Goal: Task Accomplishment & Management: Manage account settings

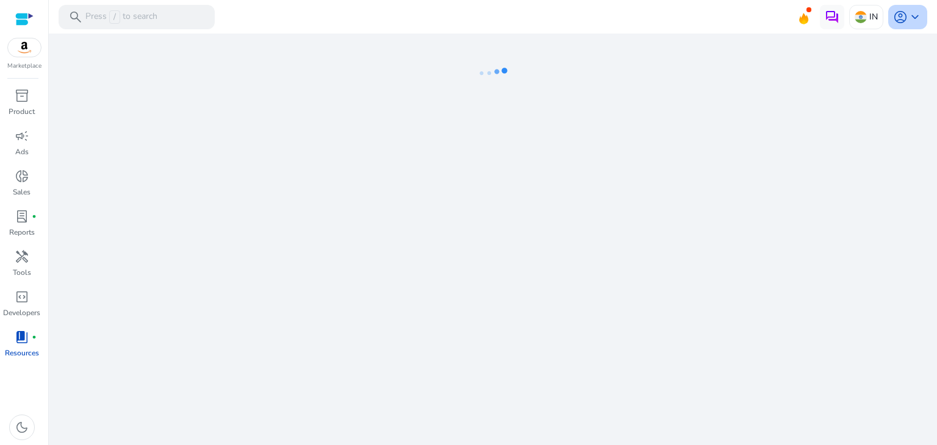
click at [916, 20] on span "keyboard_arrow_down" at bounding box center [914, 17] width 15 height 15
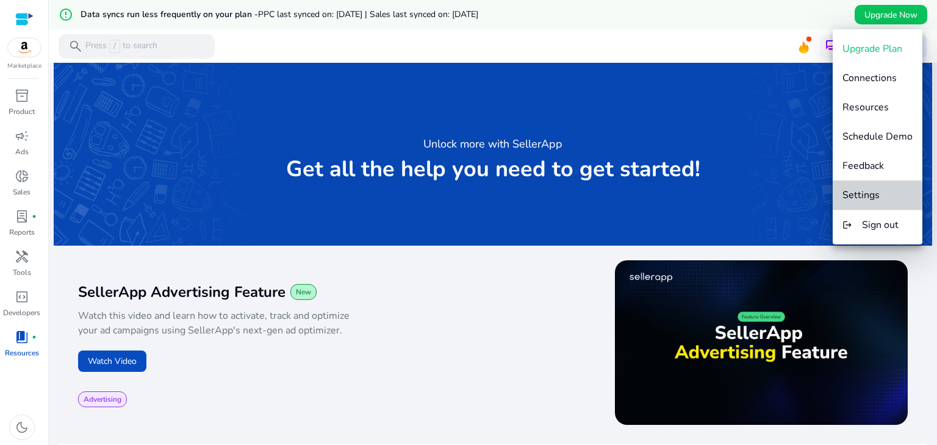
click at [873, 202] on button "Settings" at bounding box center [877, 194] width 90 height 29
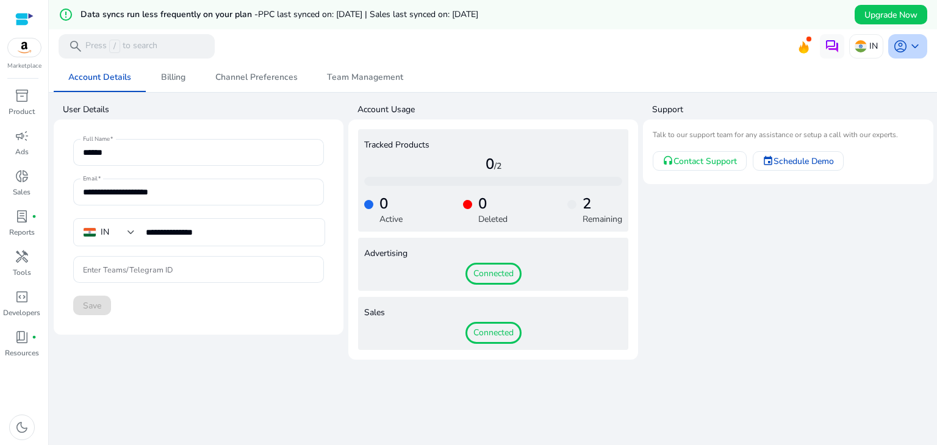
click at [907, 52] on span "keyboard_arrow_down" at bounding box center [914, 46] width 15 height 15
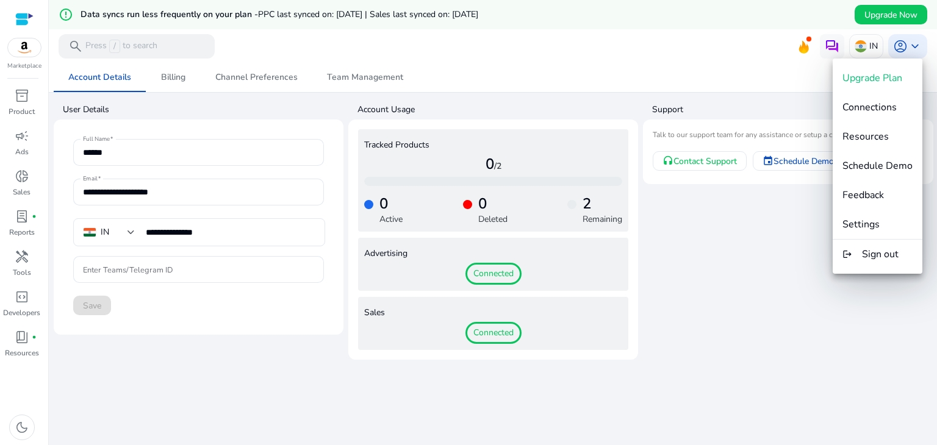
click at [779, 242] on div at bounding box center [468, 222] width 937 height 445
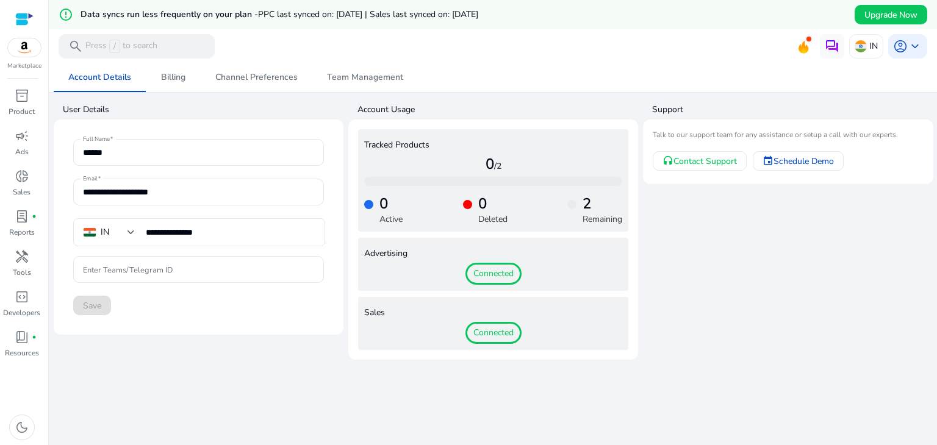
click at [490, 274] on span "Connected" at bounding box center [493, 274] width 56 height 22
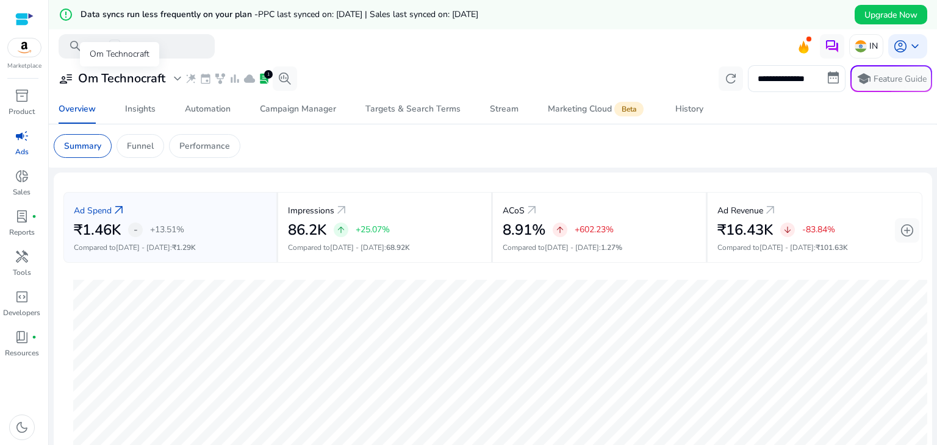
click at [63, 79] on span "user_attributes" at bounding box center [66, 78] width 15 height 15
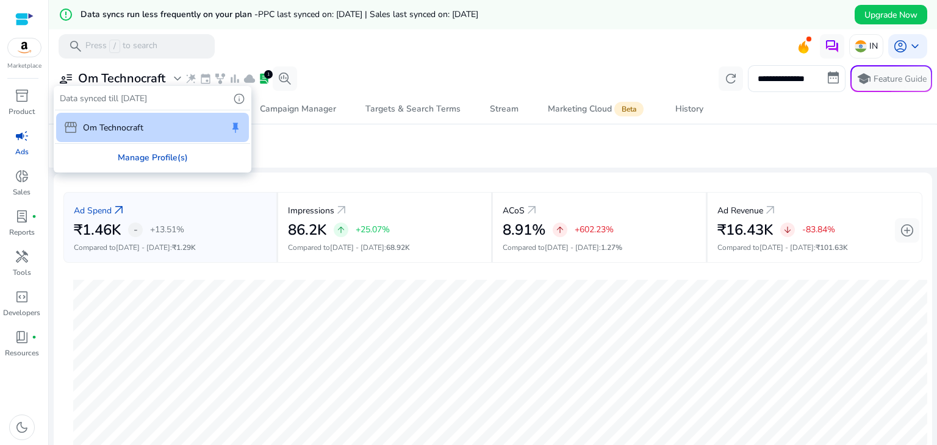
click at [175, 162] on div "Manage Profile(s)" at bounding box center [152, 157] width 195 height 27
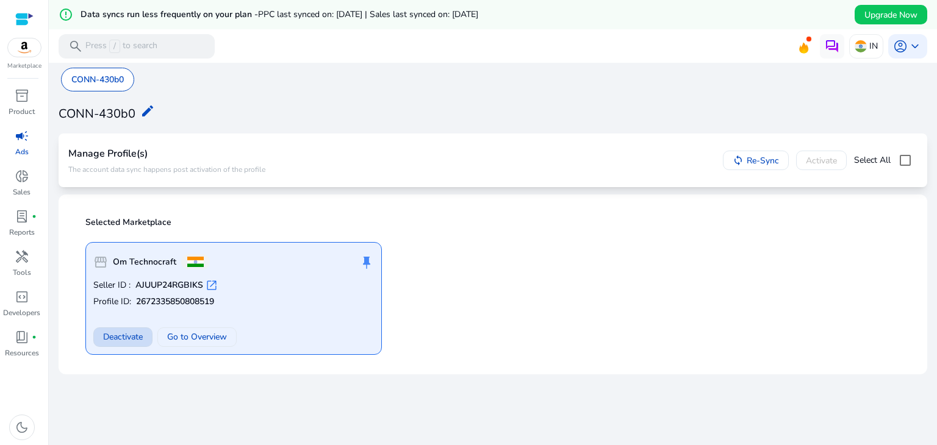
click at [137, 337] on span "Deactivate" at bounding box center [123, 336] width 40 height 13
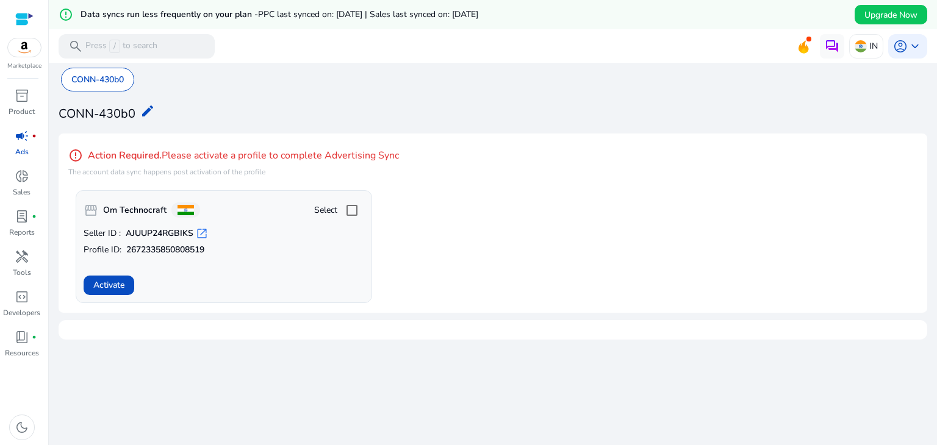
click at [441, 254] on app-activate-profile-box "storefront Om Technocraft Select Seller ID : AJUUP24RGBIKS open_in_new Profile …" at bounding box center [496, 246] width 841 height 113
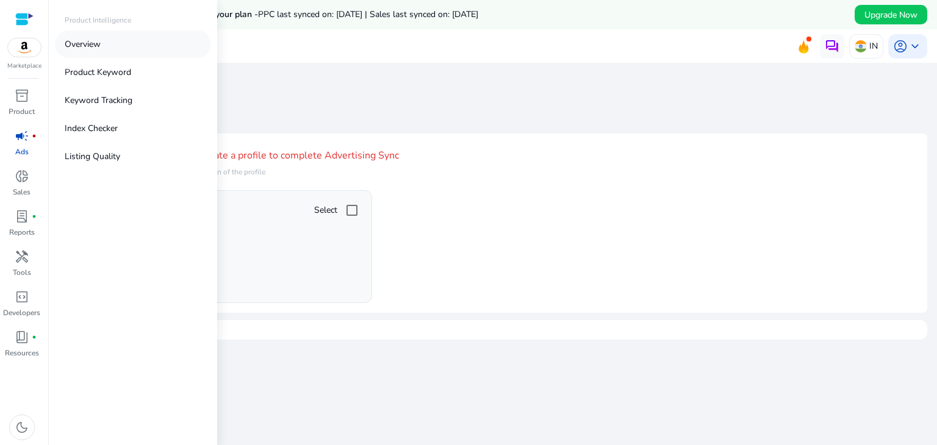
click at [73, 41] on p "Overview" at bounding box center [83, 44] width 36 height 13
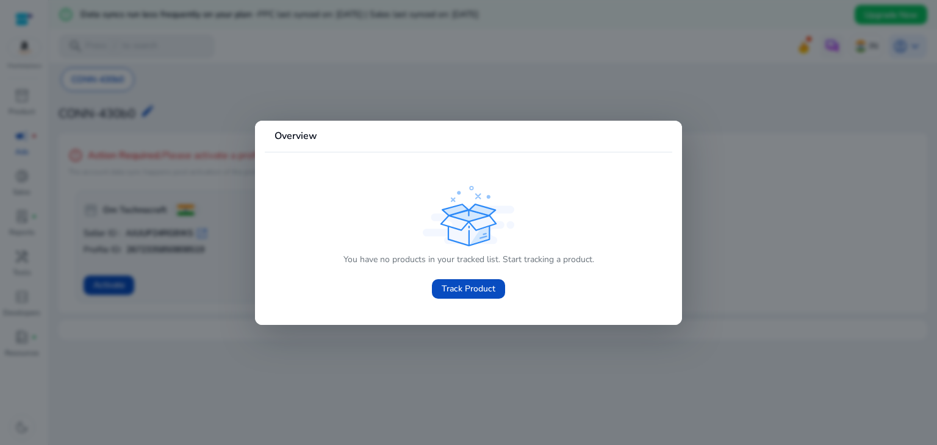
click at [104, 88] on div at bounding box center [468, 222] width 937 height 445
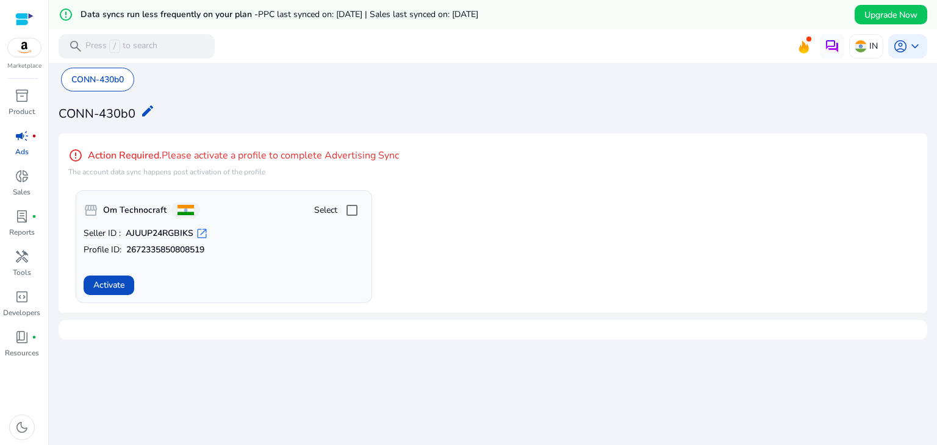
click at [20, 21] on div at bounding box center [24, 19] width 18 height 14
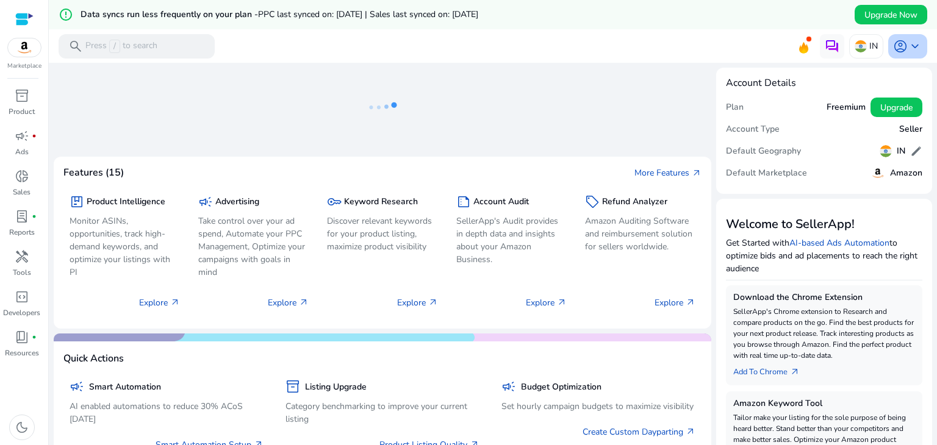
click at [907, 43] on span "keyboard_arrow_down" at bounding box center [914, 46] width 15 height 15
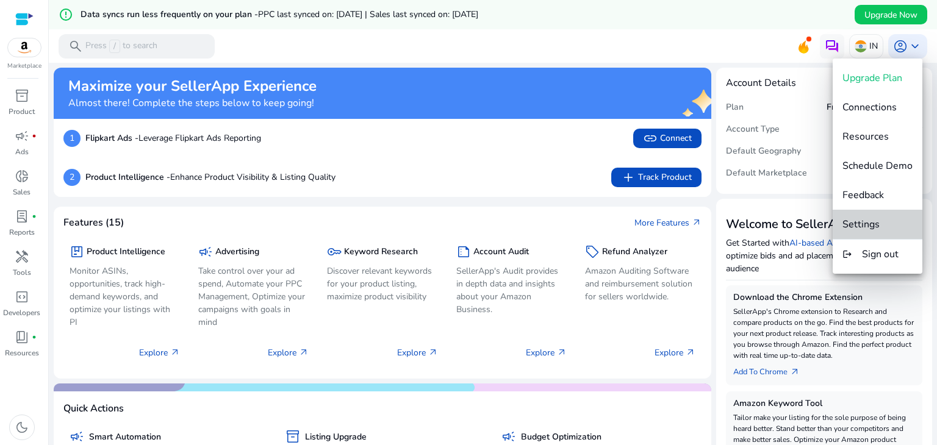
click at [887, 213] on button "Settings" at bounding box center [877, 224] width 90 height 29
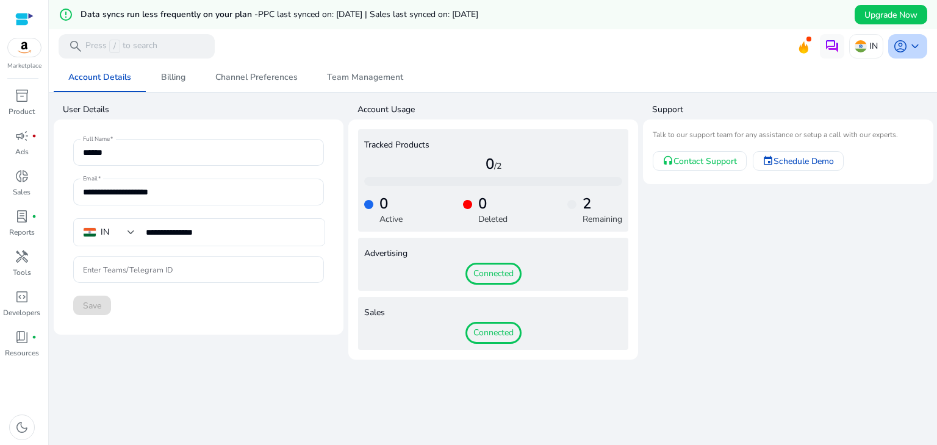
click at [893, 47] on span "account_circle" at bounding box center [900, 46] width 15 height 15
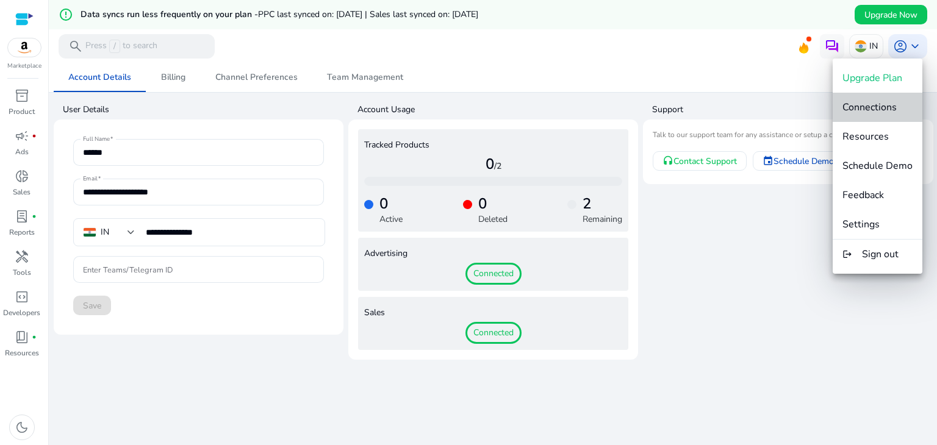
click at [890, 110] on span "Connections" at bounding box center [869, 107] width 54 height 13
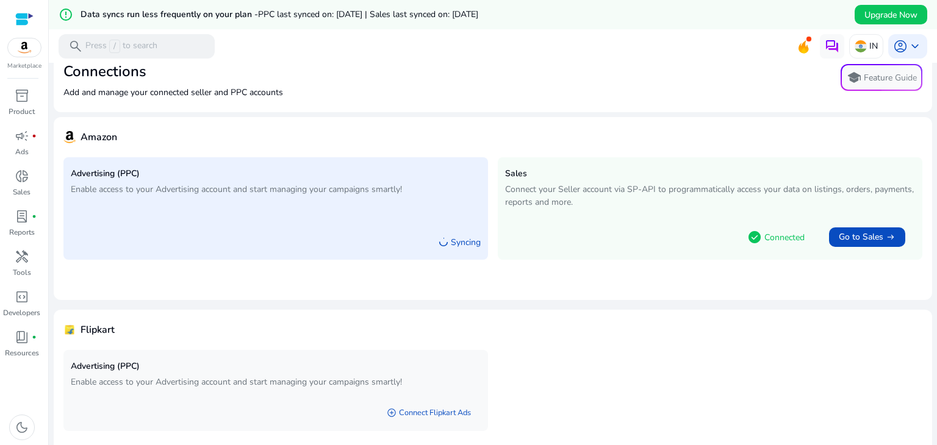
scroll to position [77, 0]
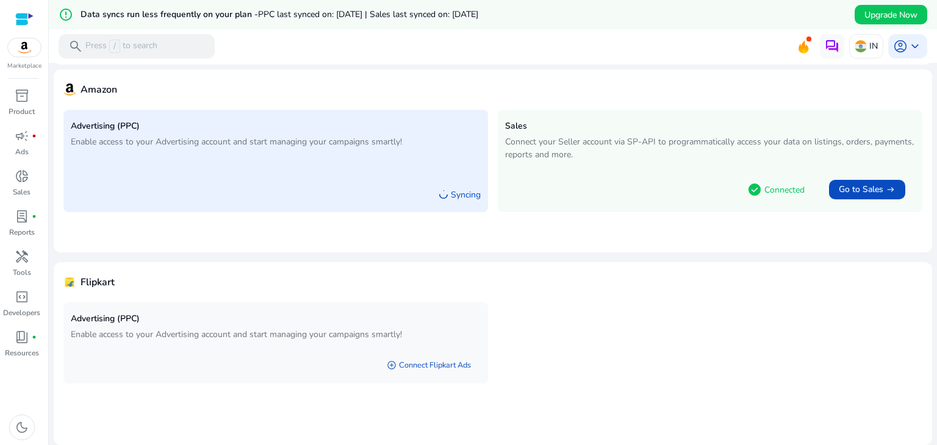
click at [602, 154] on p "Connect your Seller account via SP-API to programmatically access your data on …" at bounding box center [710, 148] width 410 height 26
click at [852, 186] on span "Go to Sales" at bounding box center [860, 190] width 45 height 12
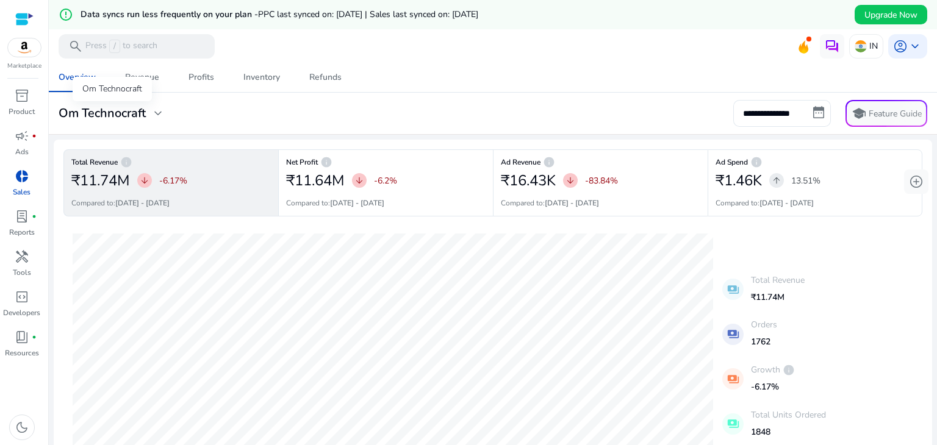
click at [161, 112] on span "expand_more" at bounding box center [158, 113] width 15 height 15
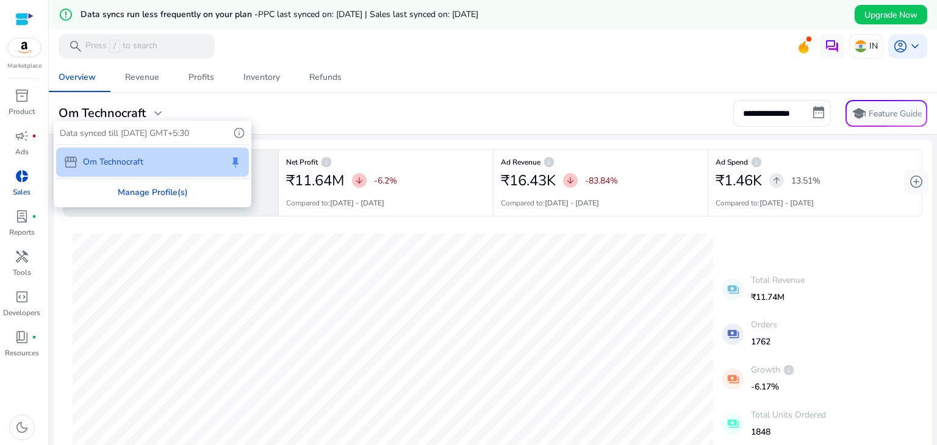
click at [163, 191] on div "Manage Profile(s)" at bounding box center [152, 192] width 195 height 27
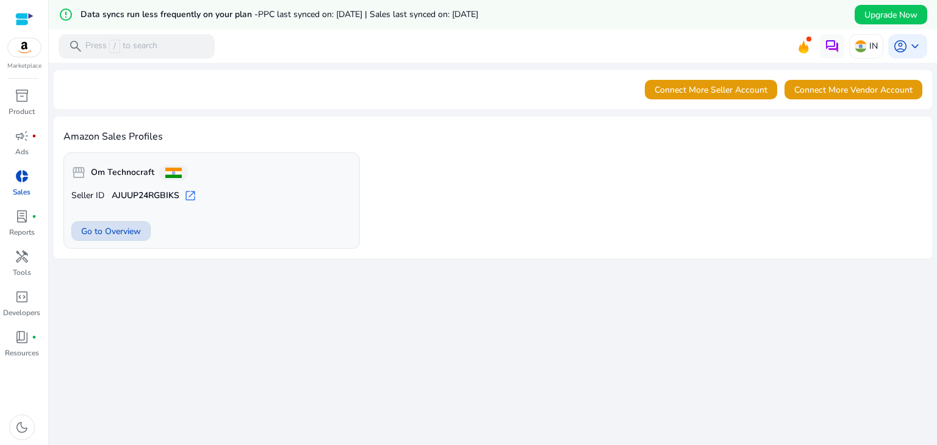
click at [109, 232] on span "Go to Overview" at bounding box center [111, 231] width 60 height 13
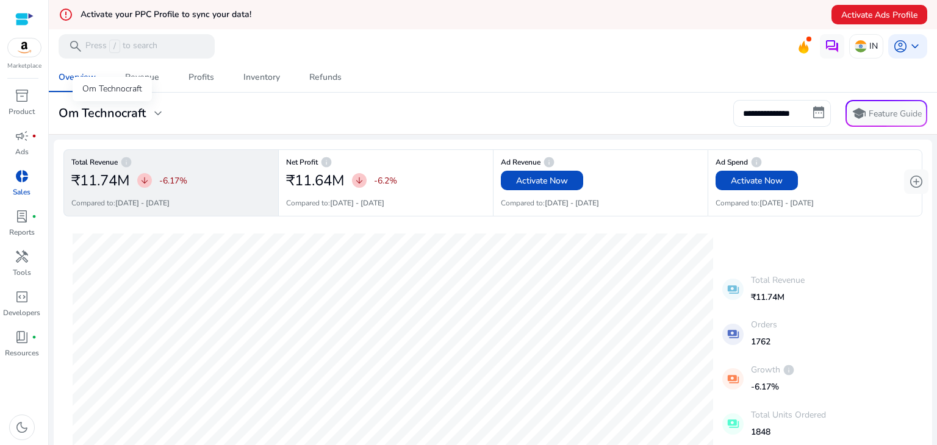
click at [159, 113] on span "expand_more" at bounding box center [158, 113] width 15 height 15
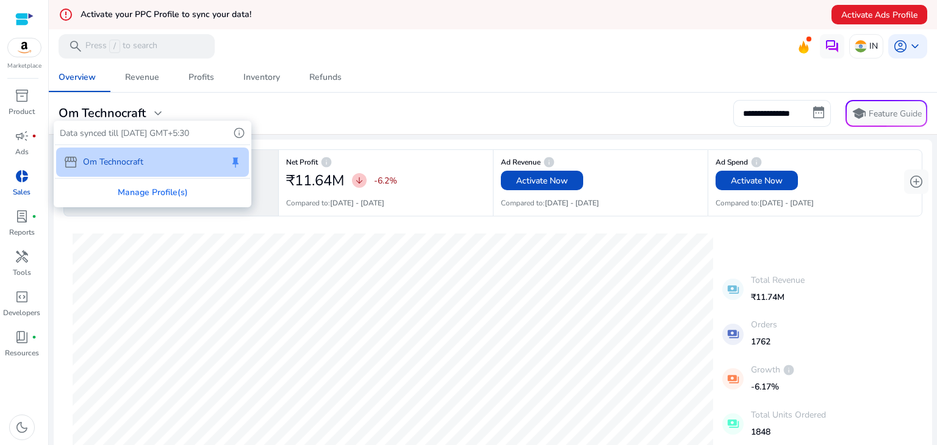
click at [202, 162] on div "storefront Om Technocraft keep" at bounding box center [152, 162] width 193 height 29
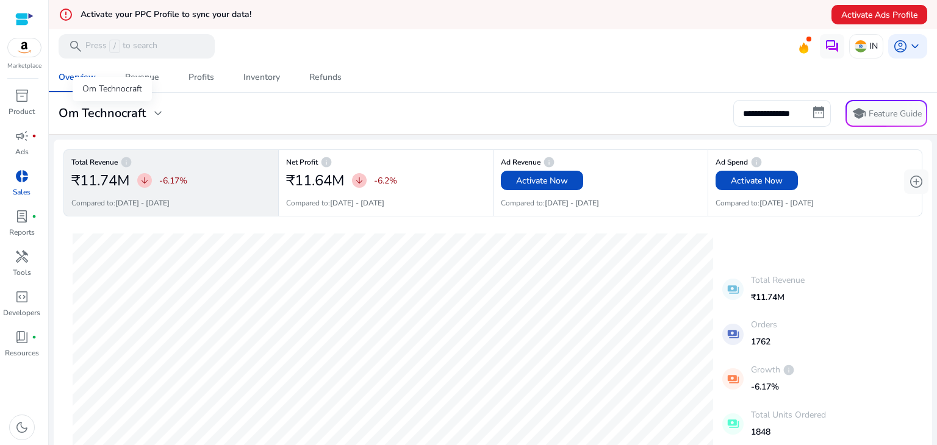
click at [166, 110] on div "Om Technocraft expand_more" at bounding box center [112, 113] width 116 height 15
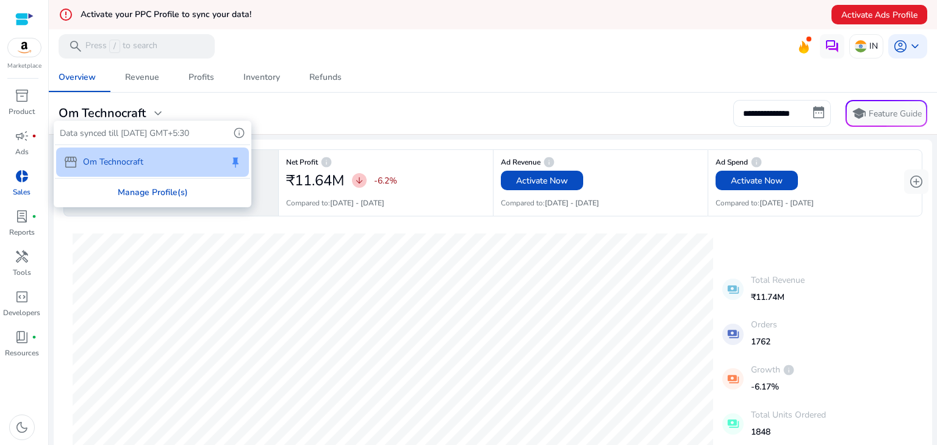
click at [167, 193] on div "Manage Profile(s)" at bounding box center [152, 192] width 195 height 27
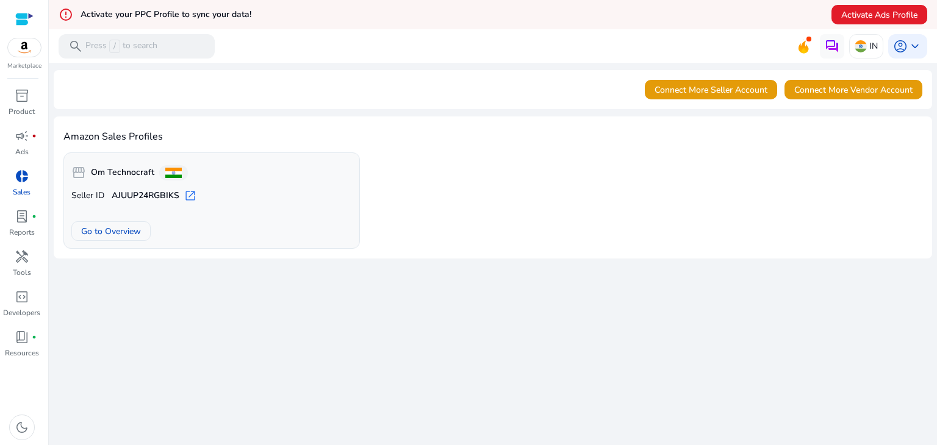
click at [193, 198] on span "open_in_new" at bounding box center [190, 196] width 12 height 12
click at [116, 235] on span "Go to Overview" at bounding box center [111, 231] width 60 height 13
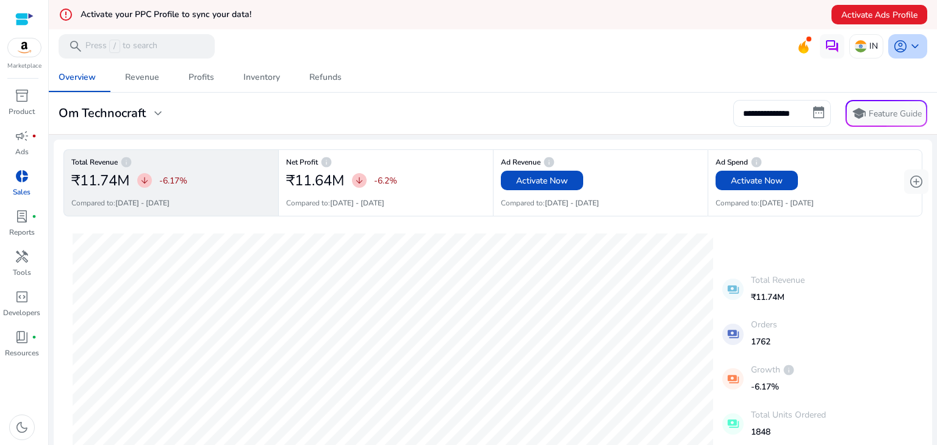
click at [907, 45] on span "keyboard_arrow_down" at bounding box center [914, 46] width 15 height 15
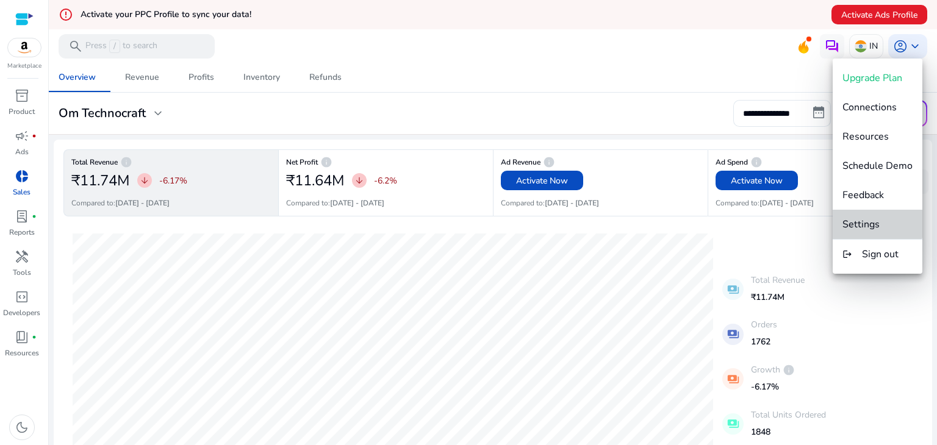
click at [876, 215] on button "Settings" at bounding box center [877, 224] width 90 height 29
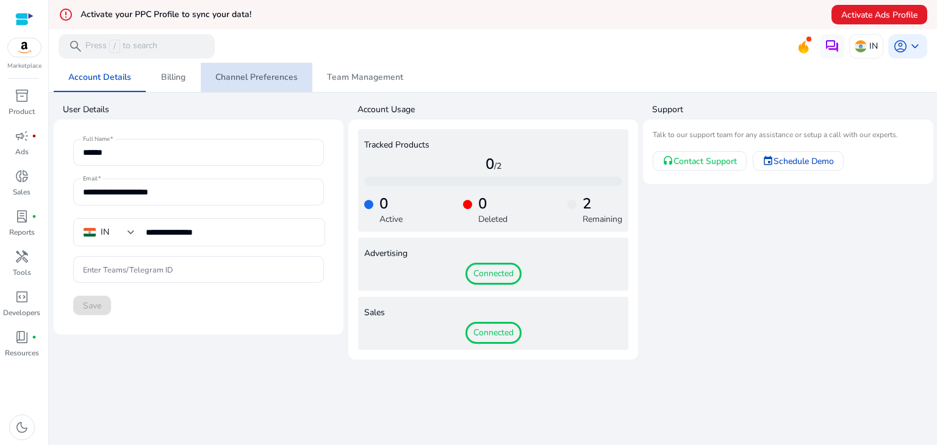
click at [276, 86] on span "Channel Preferences" at bounding box center [256, 77] width 82 height 29
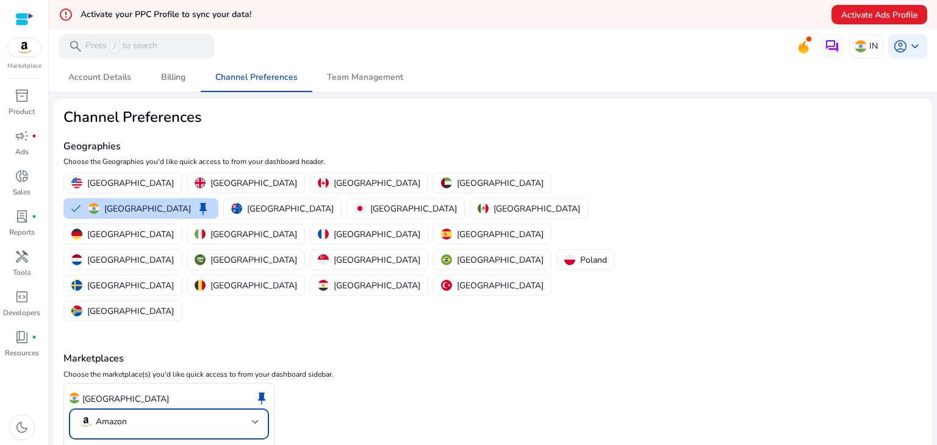
click at [255, 420] on div at bounding box center [255, 422] width 7 height 5
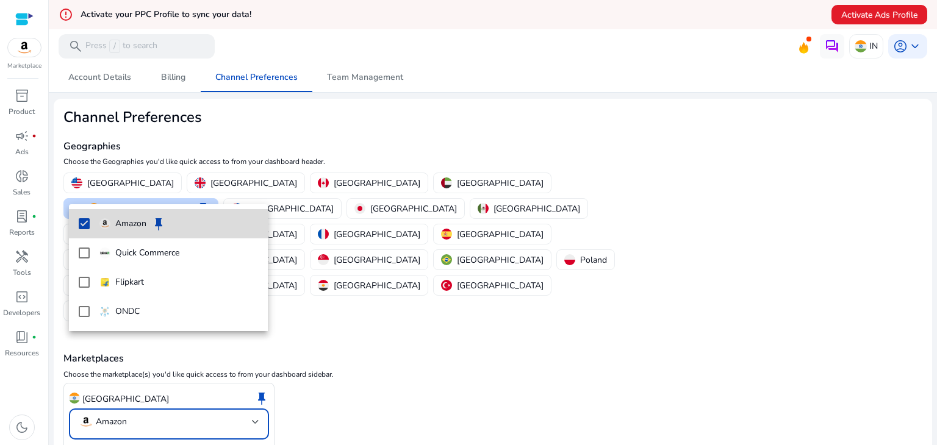
click at [85, 223] on mat-pseudo-checkbox at bounding box center [84, 223] width 11 height 11
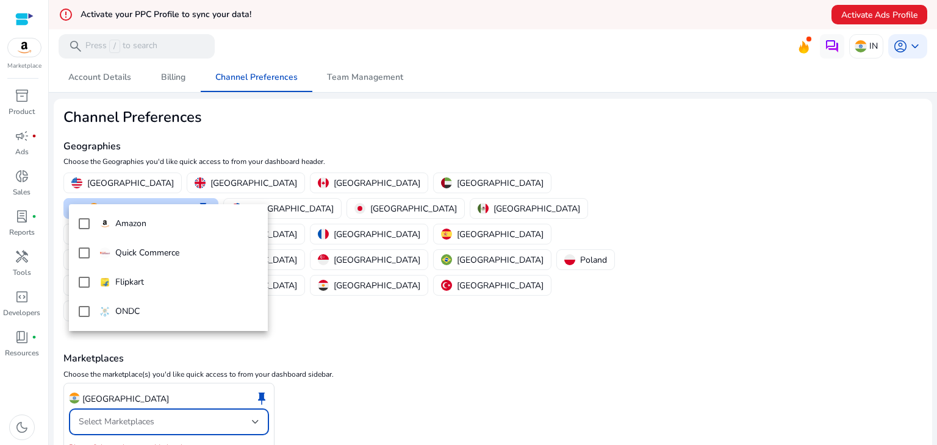
click at [405, 352] on div at bounding box center [468, 222] width 937 height 445
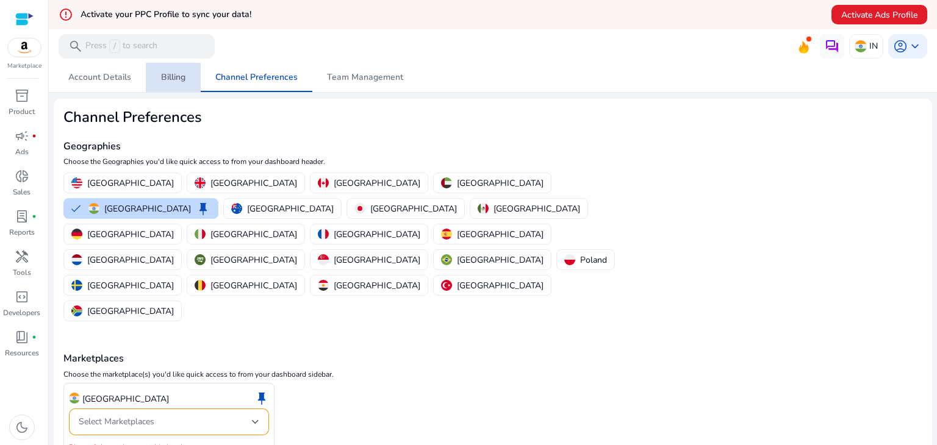
click at [174, 79] on span "Billing" at bounding box center [173, 77] width 24 height 9
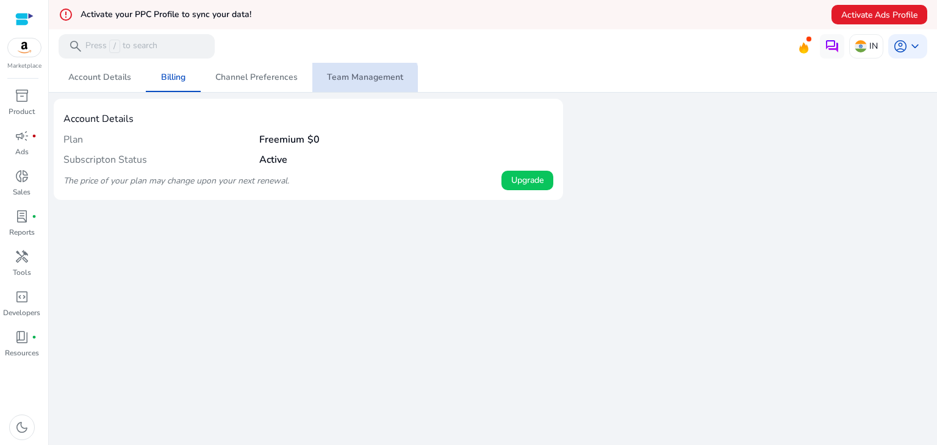
click at [361, 83] on span "Team Management" at bounding box center [365, 77] width 76 height 29
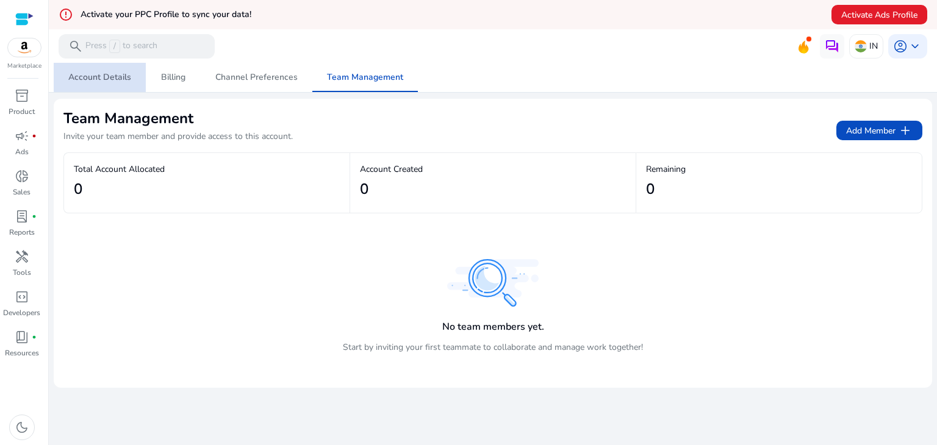
click at [102, 76] on span "Account Details" at bounding box center [99, 77] width 63 height 9
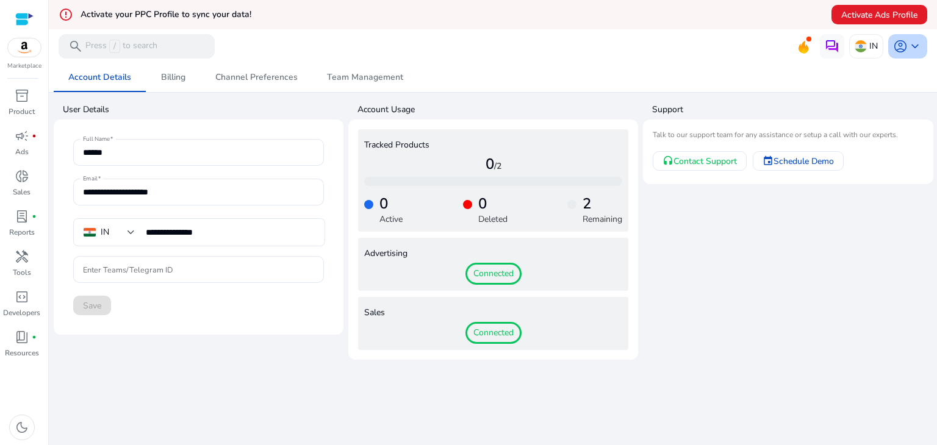
click at [907, 46] on span "keyboard_arrow_down" at bounding box center [914, 46] width 15 height 15
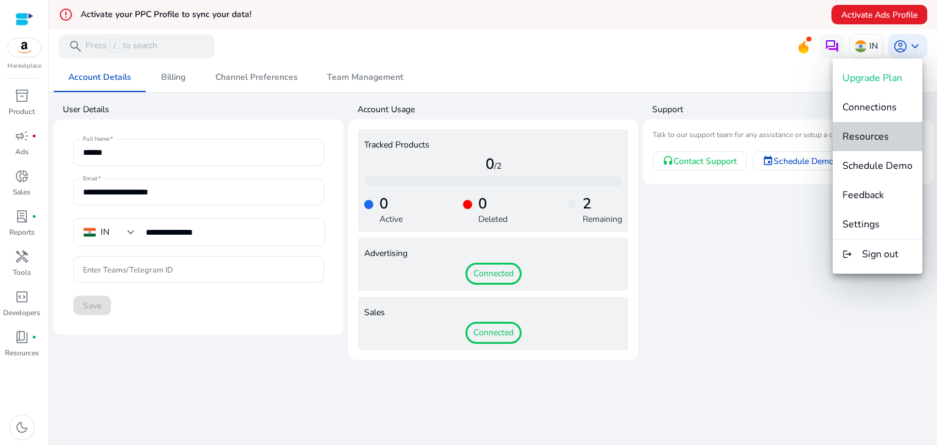
click at [882, 135] on span "Resources" at bounding box center [865, 136] width 46 height 13
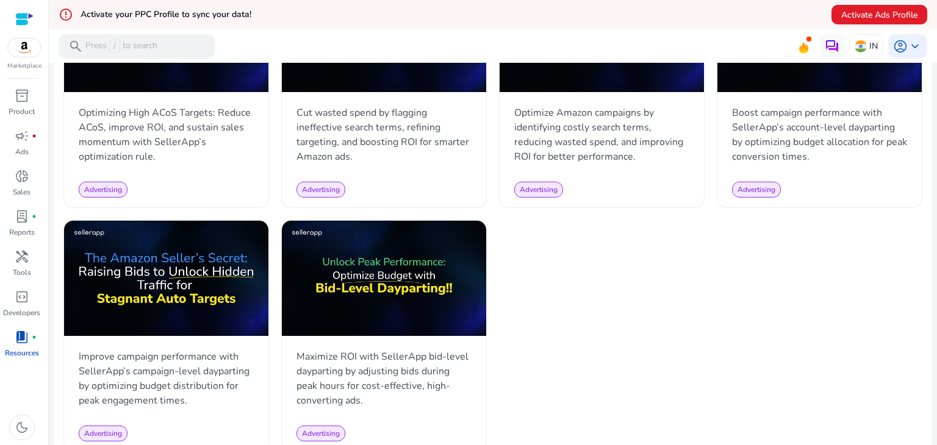
scroll to position [1202, 0]
